Goal: Transaction & Acquisition: Purchase product/service

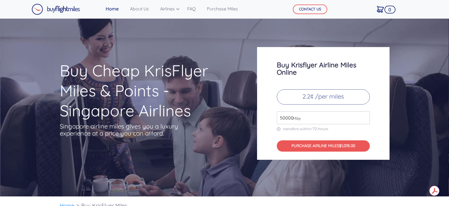
type input "50000"
click at [362, 115] on input "50000" at bounding box center [323, 117] width 93 height 13
click at [178, 10] on link "Airlines" at bounding box center [168, 8] width 20 height 11
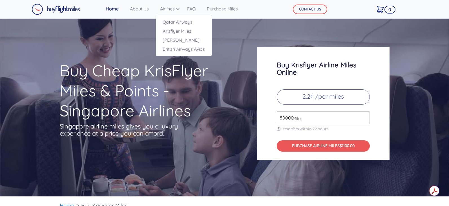
click at [169, 9] on link "Airlines" at bounding box center [168, 8] width 20 height 11
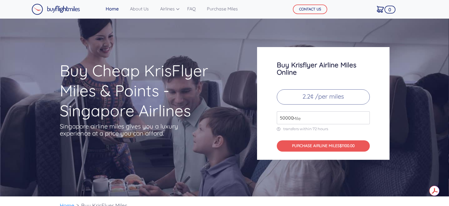
click at [228, 12] on link "Purchase Miles" at bounding box center [223, 8] width 36 height 11
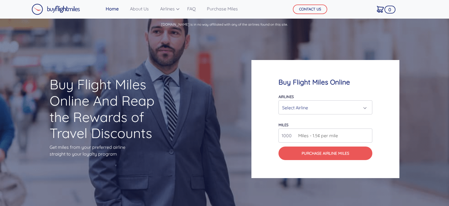
click at [365, 108] on div "Select Airline" at bounding box center [323, 107] width 83 height 11
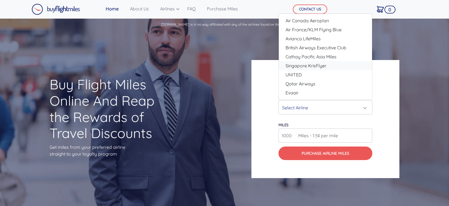
click at [323, 66] on span "Singapore KrisFlyer" at bounding box center [306, 65] width 41 height 7
select select "Singapore KrisFlyer"
type input "80000"
